Goal: Transaction & Acquisition: Purchase product/service

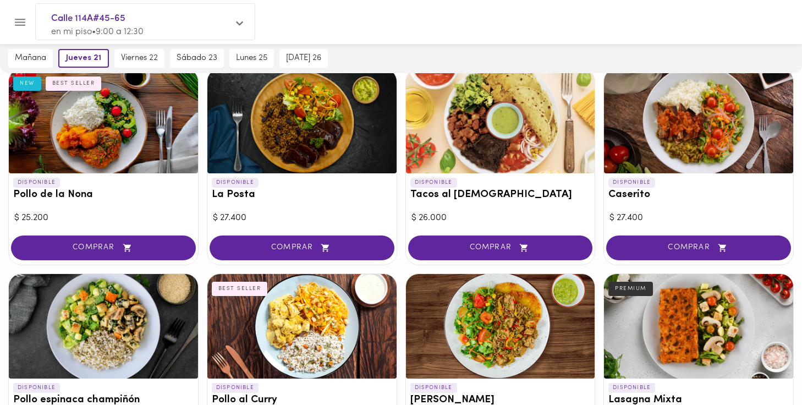
scroll to position [500, 0]
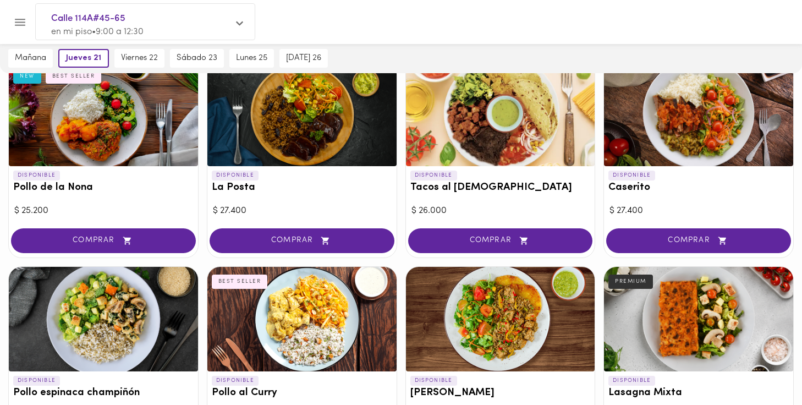
click at [679, 132] on div at bounding box center [698, 114] width 189 height 104
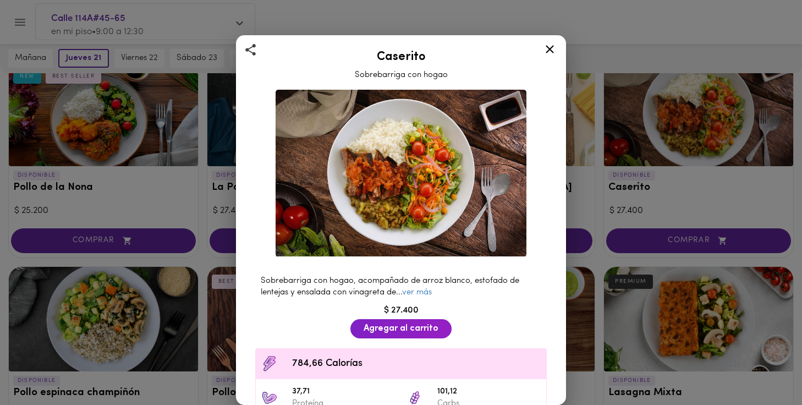
click at [551, 46] on icon at bounding box center [550, 49] width 14 height 14
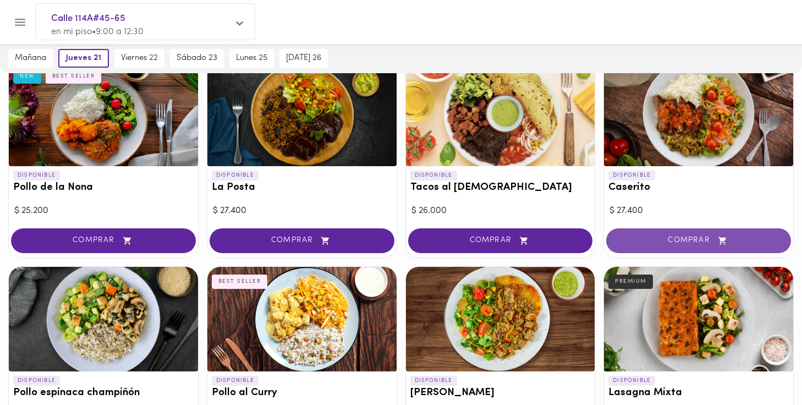
click at [704, 238] on span "COMPRAR" at bounding box center [698, 240] width 157 height 9
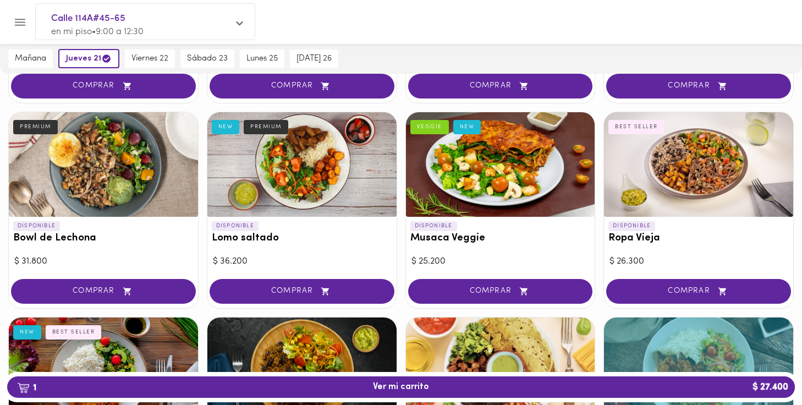
scroll to position [244, 0]
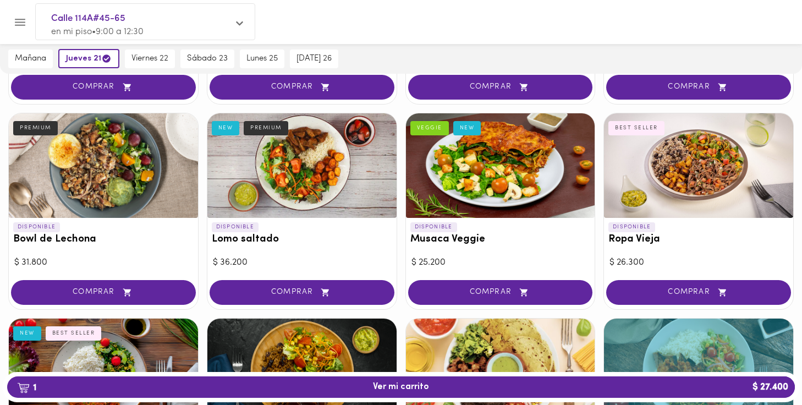
click at [132, 170] on div at bounding box center [103, 165] width 189 height 104
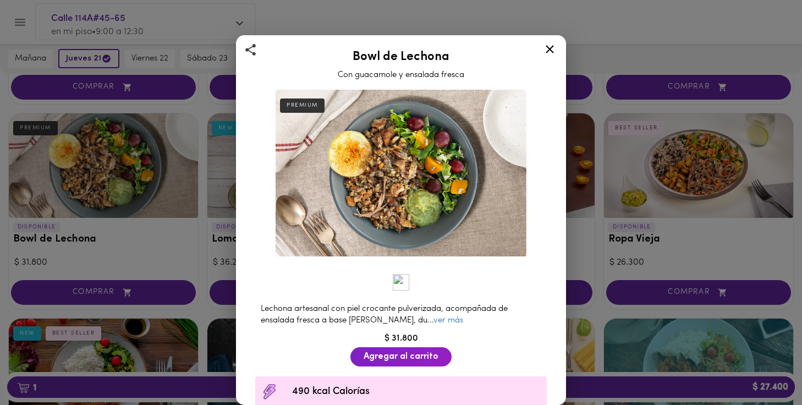
click at [547, 53] on icon at bounding box center [550, 49] width 8 height 8
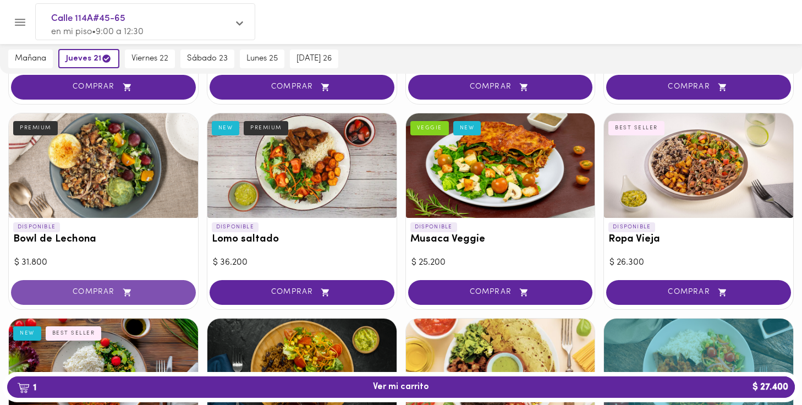
click at [125, 291] on icon "button" at bounding box center [127, 292] width 8 height 8
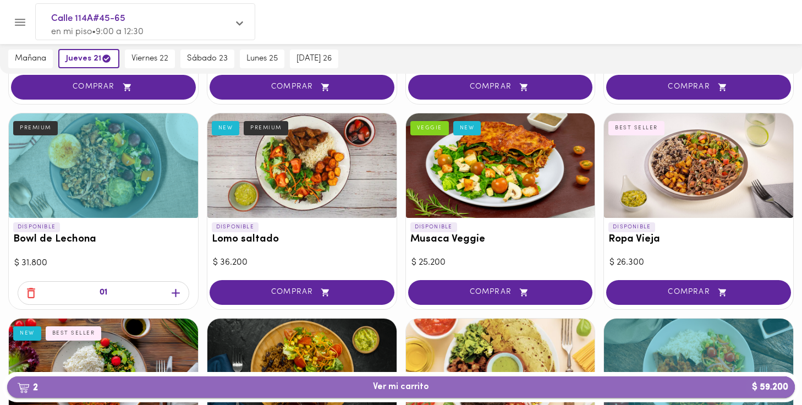
click at [418, 385] on span "2 Ver mi carrito $ 59.200" at bounding box center [401, 387] width 56 height 10
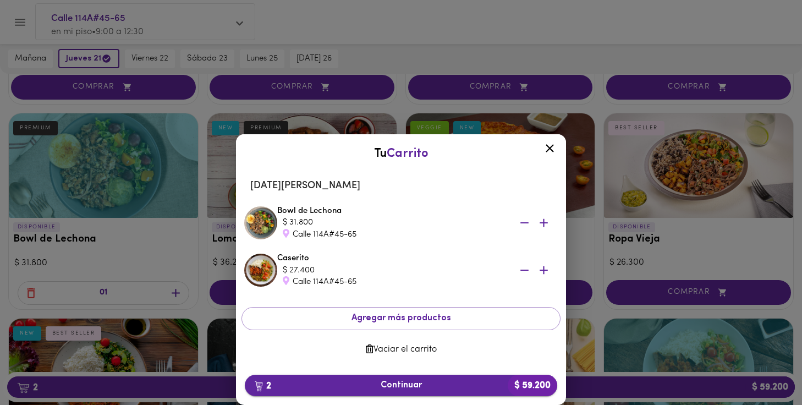
click at [439, 386] on span "2 Continuar $ 59.200" at bounding box center [401, 385] width 295 height 10
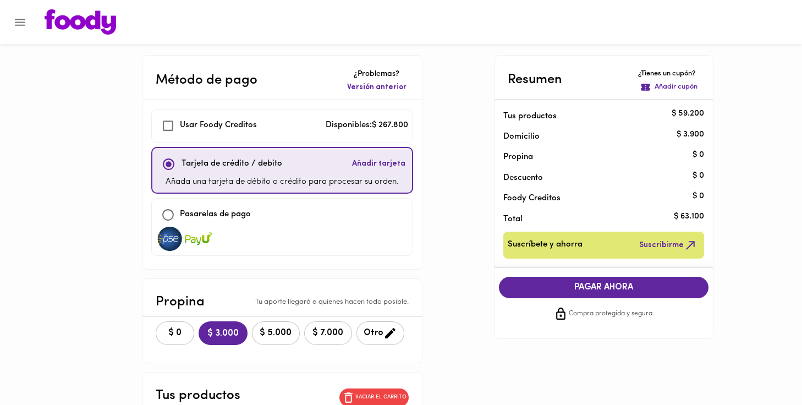
checkbox input "true"
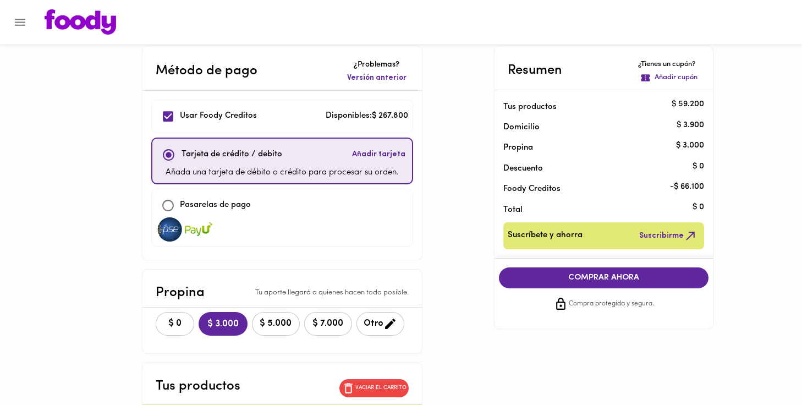
scroll to position [9, 0]
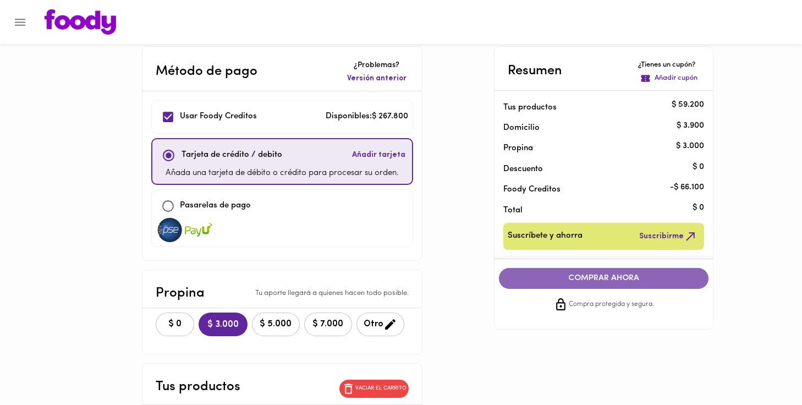
click at [579, 279] on span "COMPRAR AHORA" at bounding box center [604, 278] width 188 height 10
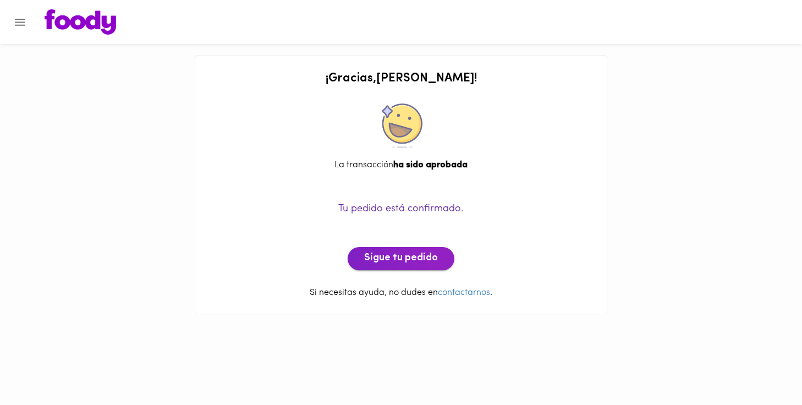
click at [397, 256] on span "Sigue tu pedido" at bounding box center [401, 258] width 74 height 12
